Goal: Task Accomplishment & Management: Complete application form

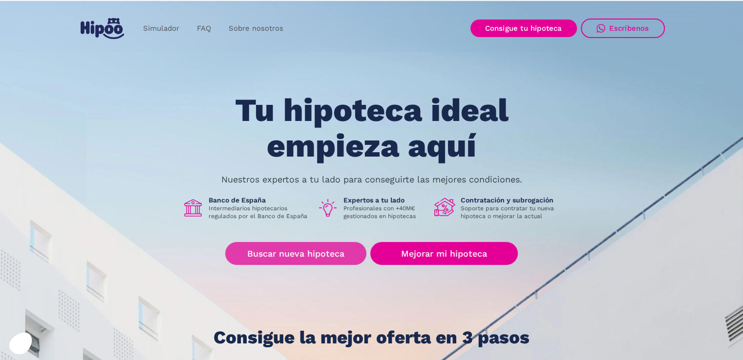
click at [306, 255] on link "Buscar nueva hipoteca" at bounding box center [295, 253] width 141 height 23
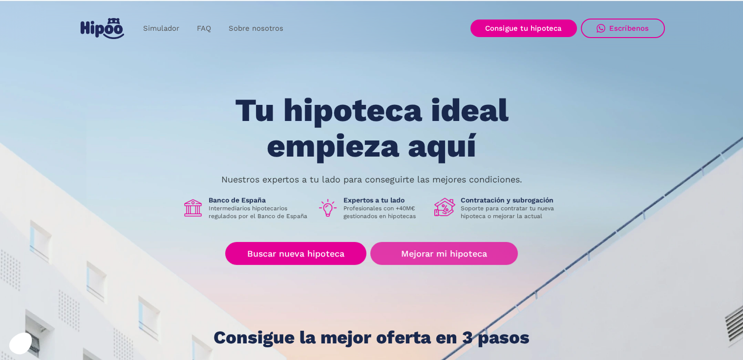
click at [464, 252] on link "Mejorar mi hipoteca" at bounding box center [443, 253] width 147 height 23
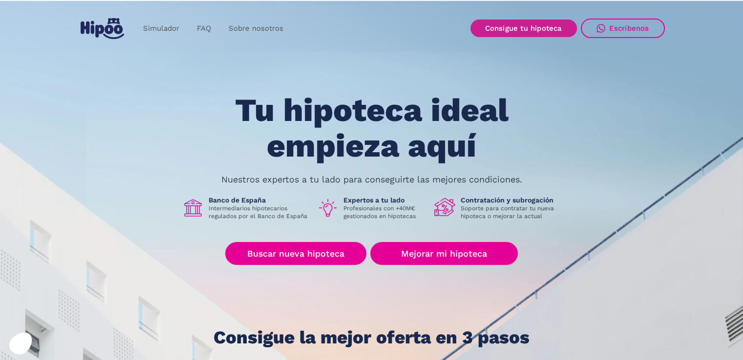
click at [505, 28] on link "Consigue tu hipoteca" at bounding box center [523, 29] width 106 height 18
